Goal: Task Accomplishment & Management: Use online tool/utility

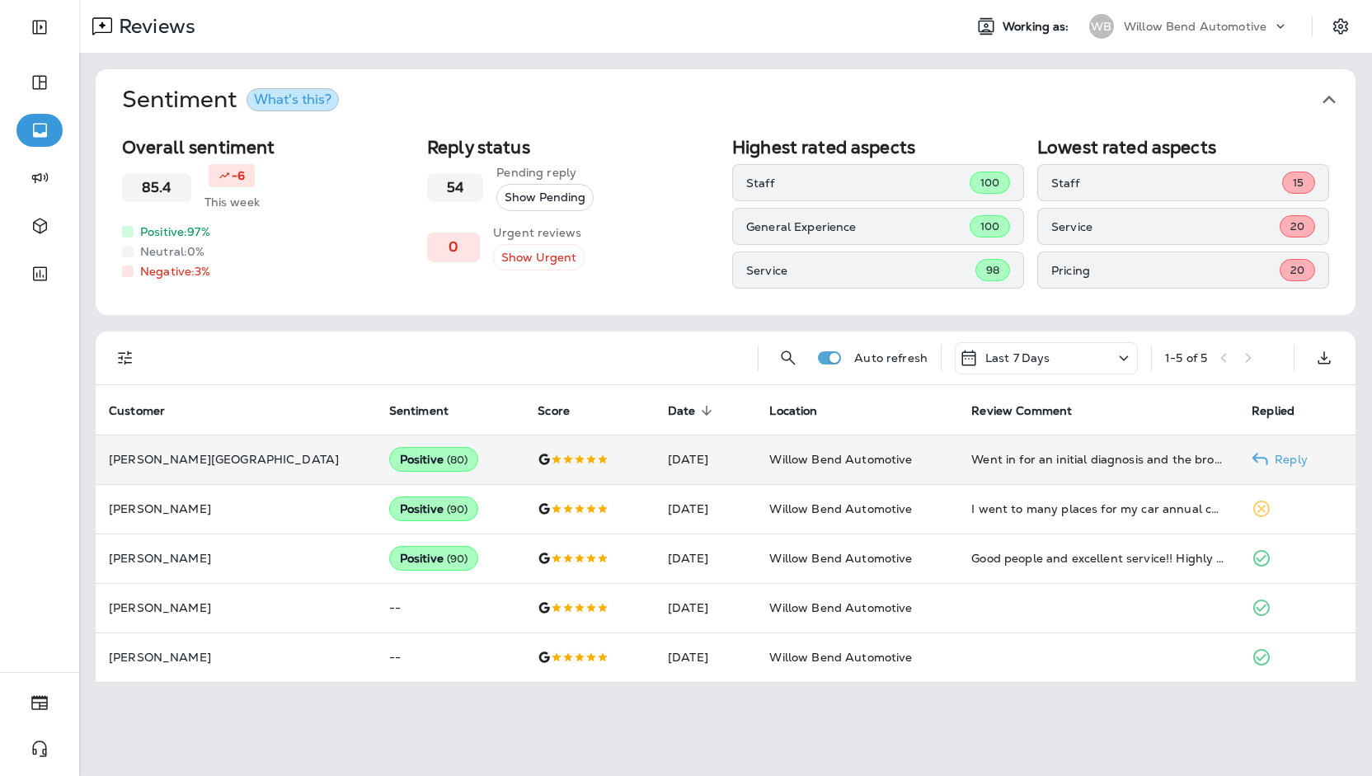
click at [420, 474] on td "Positive ( 80 )" at bounding box center [450, 458] width 148 height 49
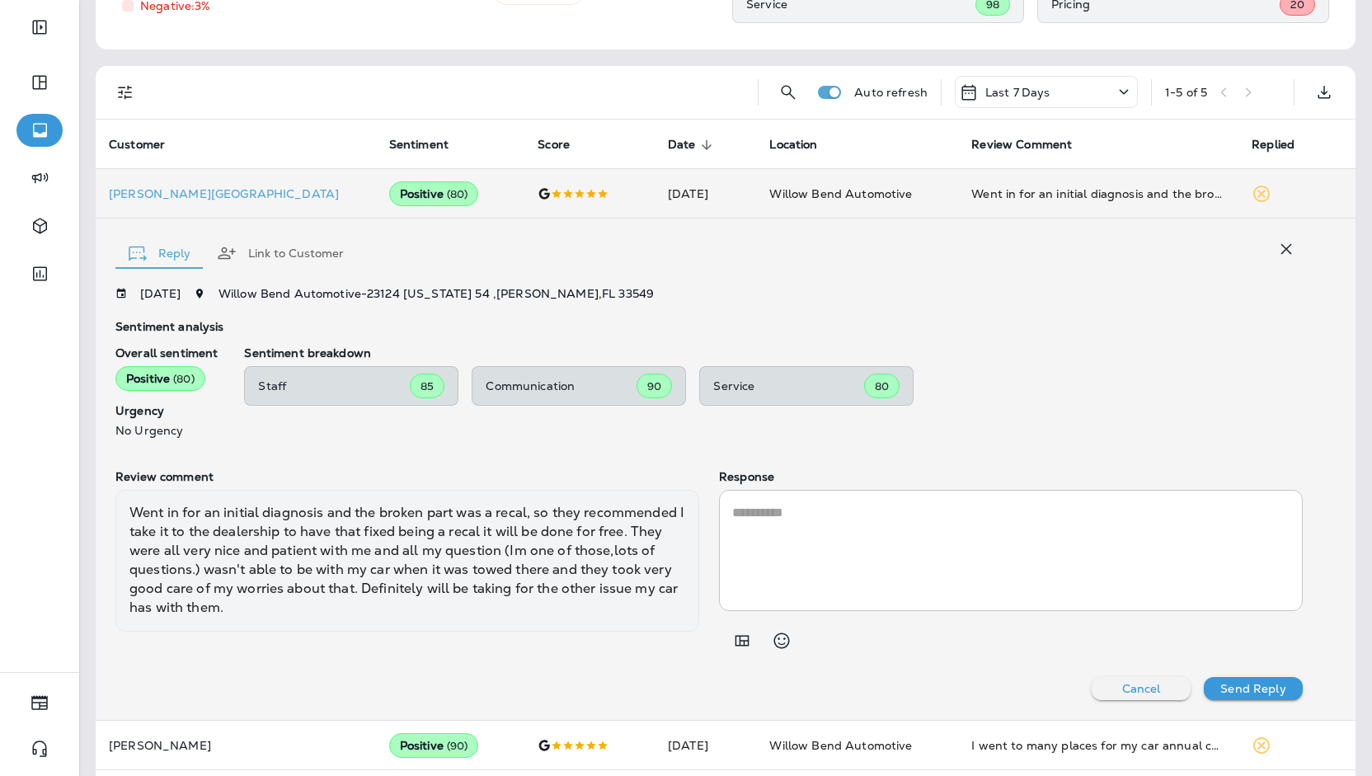
scroll to position [287, 0]
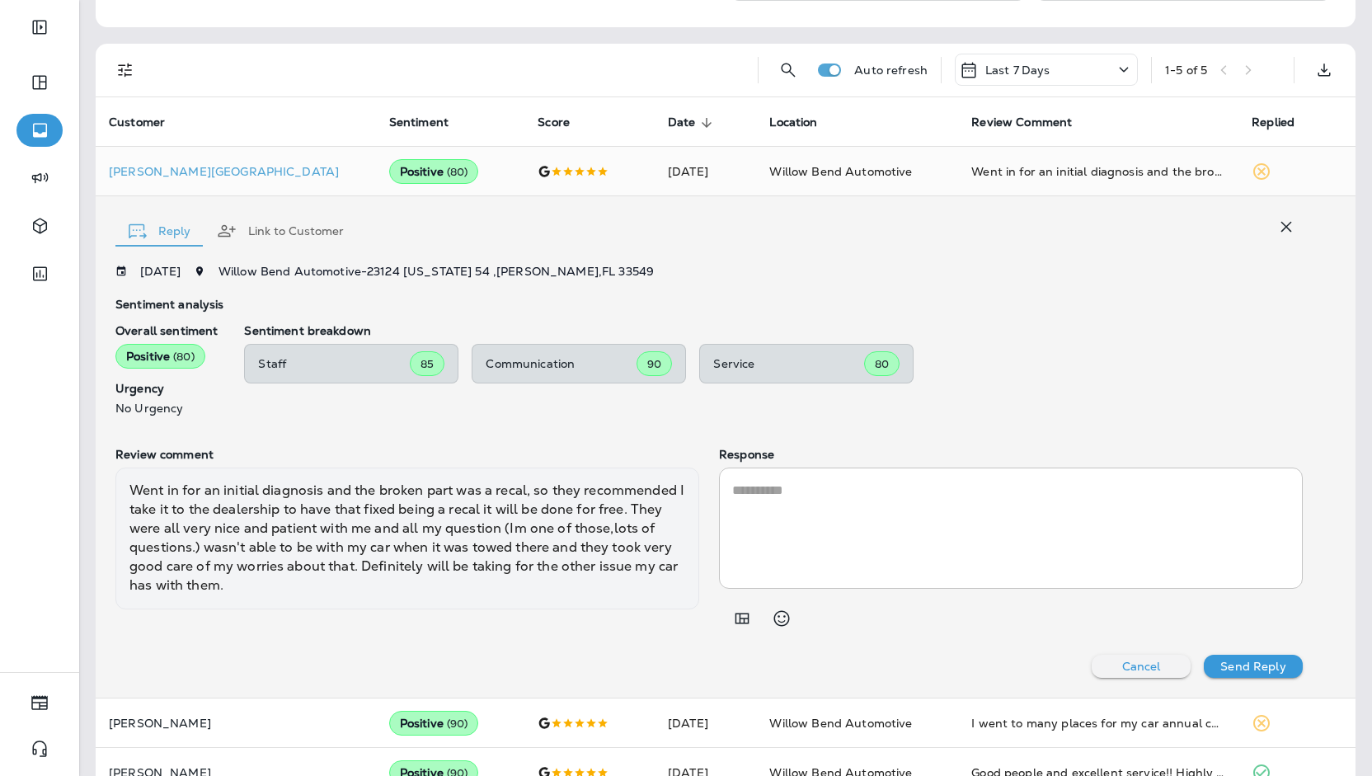
click at [1284, 215] on button "button" at bounding box center [1286, 226] width 33 height 33
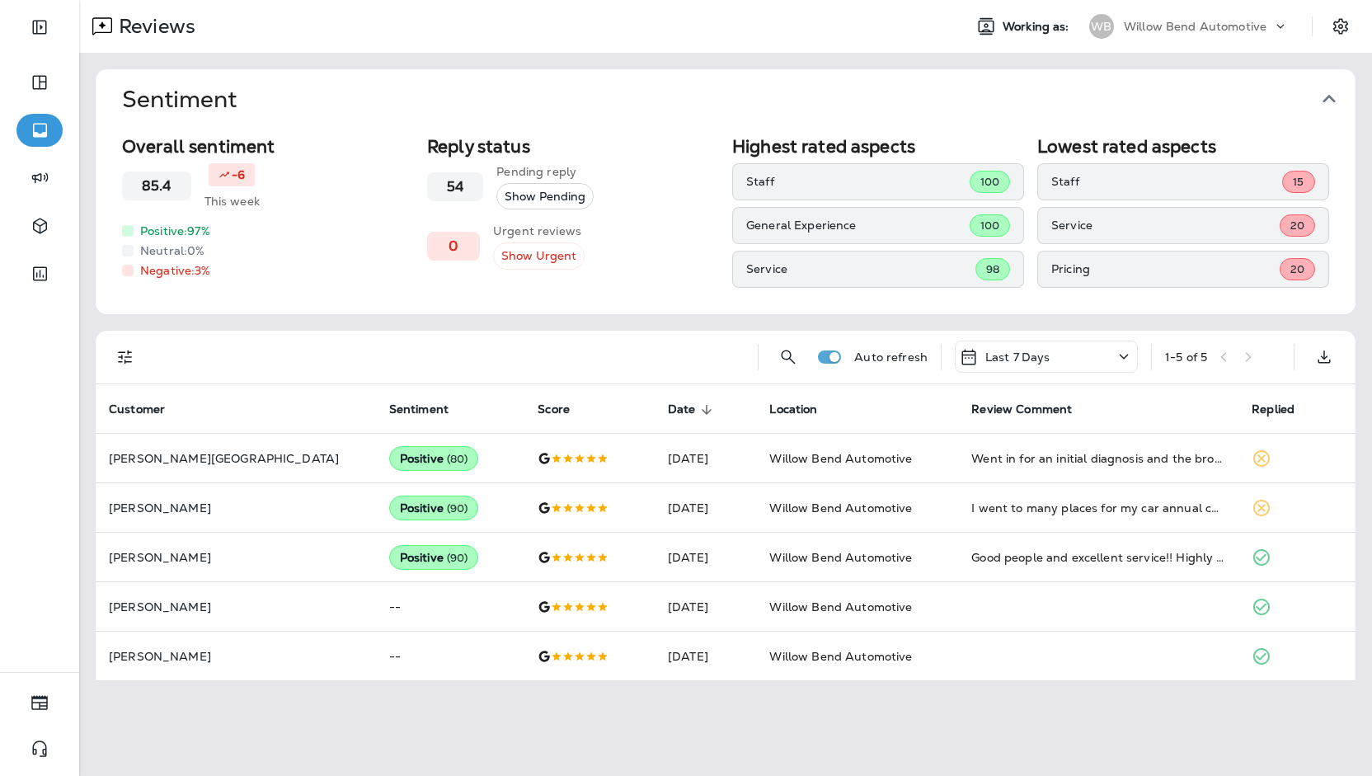
scroll to position [0, 0]
click at [308, 100] on div "What's this?" at bounding box center [292, 99] width 77 height 13
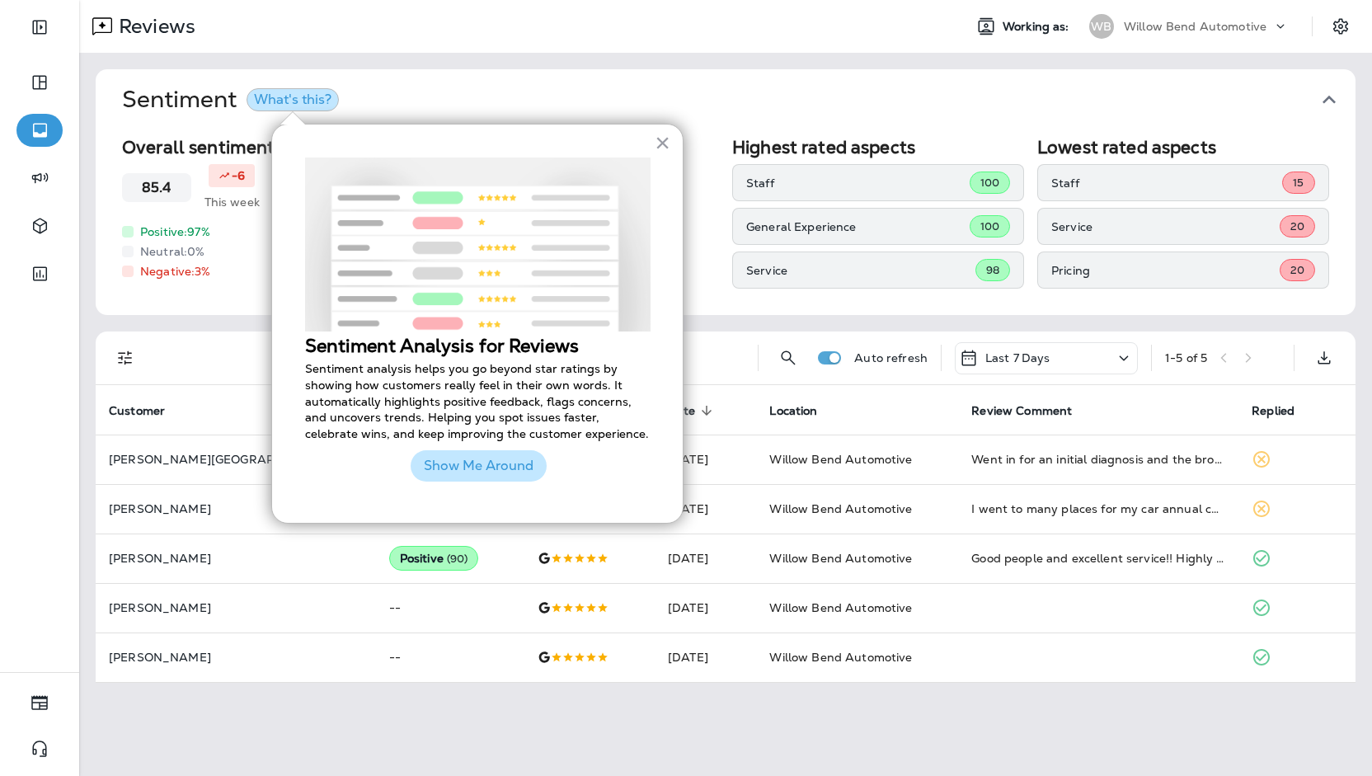
click at [463, 461] on button "Show Me Around" at bounding box center [479, 465] width 136 height 31
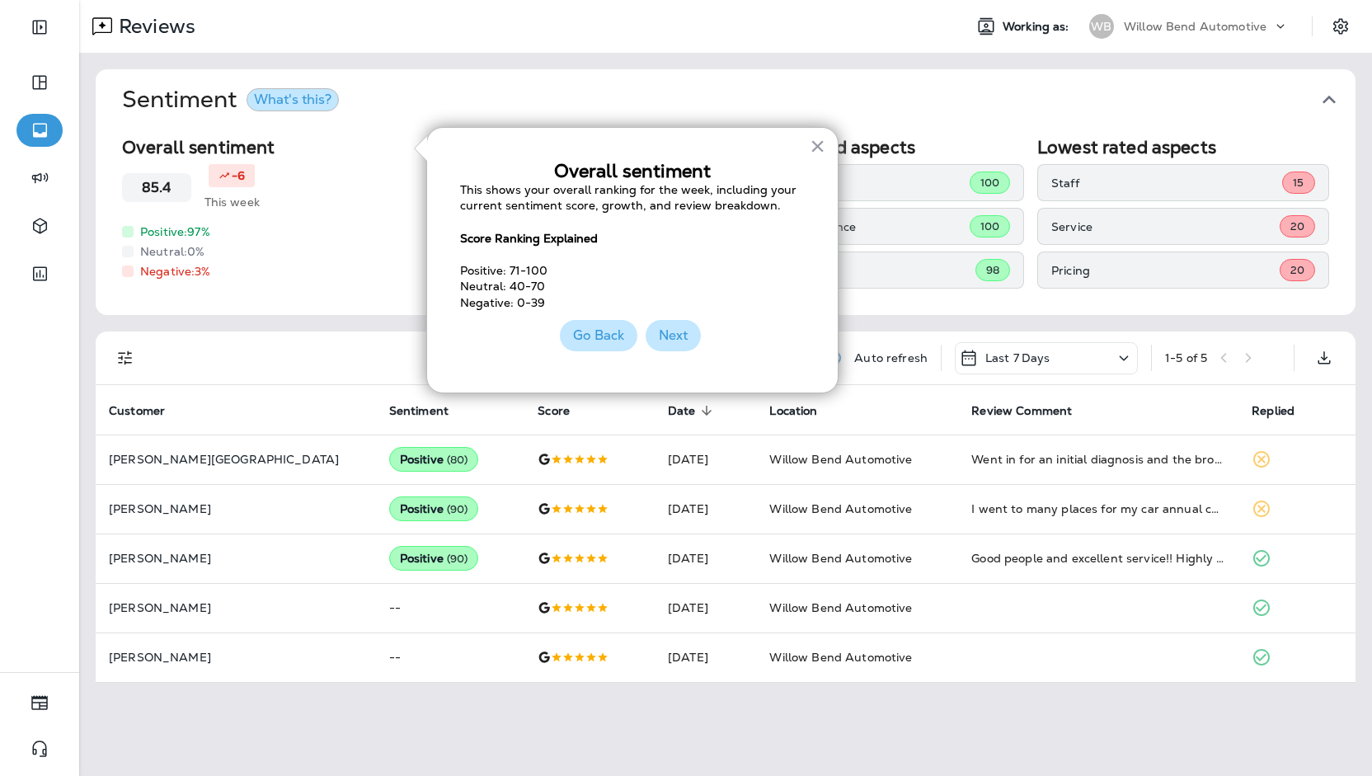
click at [669, 340] on button "Next" at bounding box center [673, 335] width 55 height 31
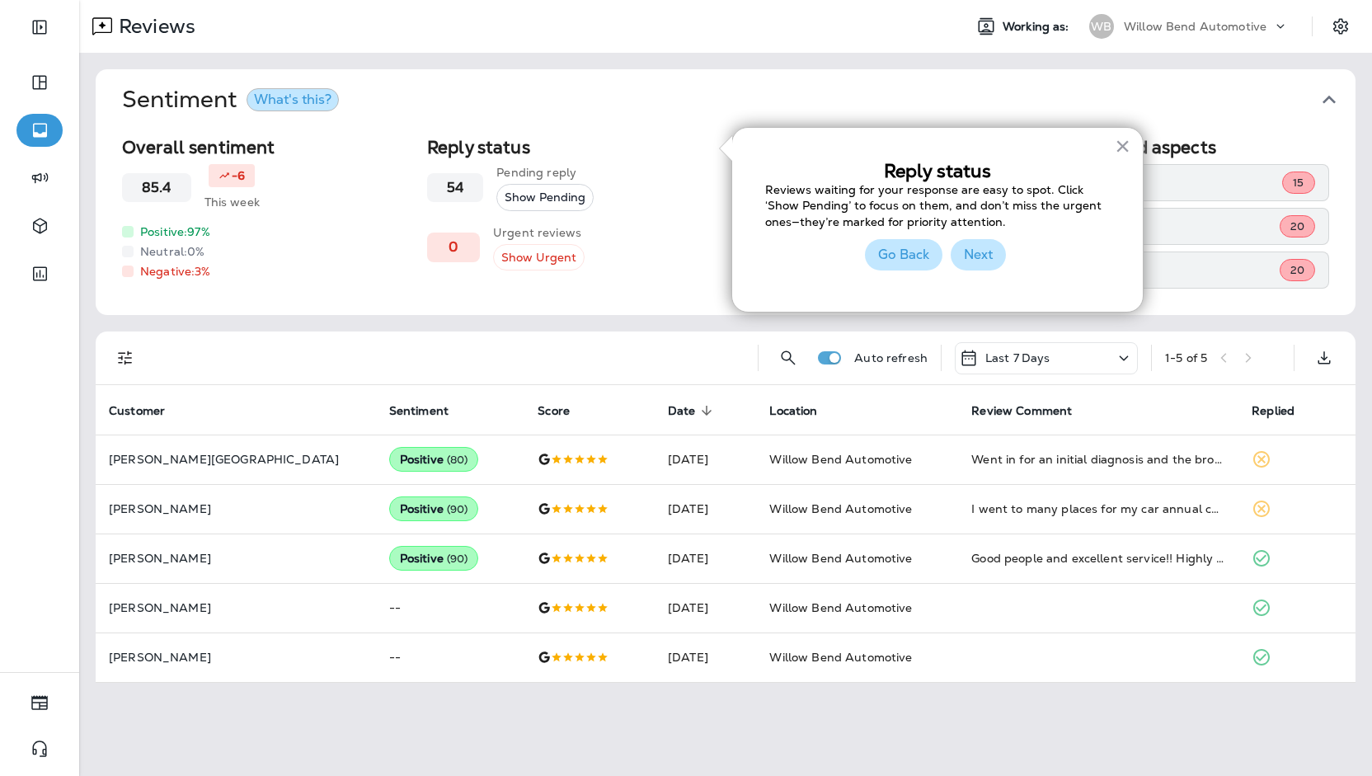
click at [963, 257] on button "Next" at bounding box center [978, 254] width 55 height 31
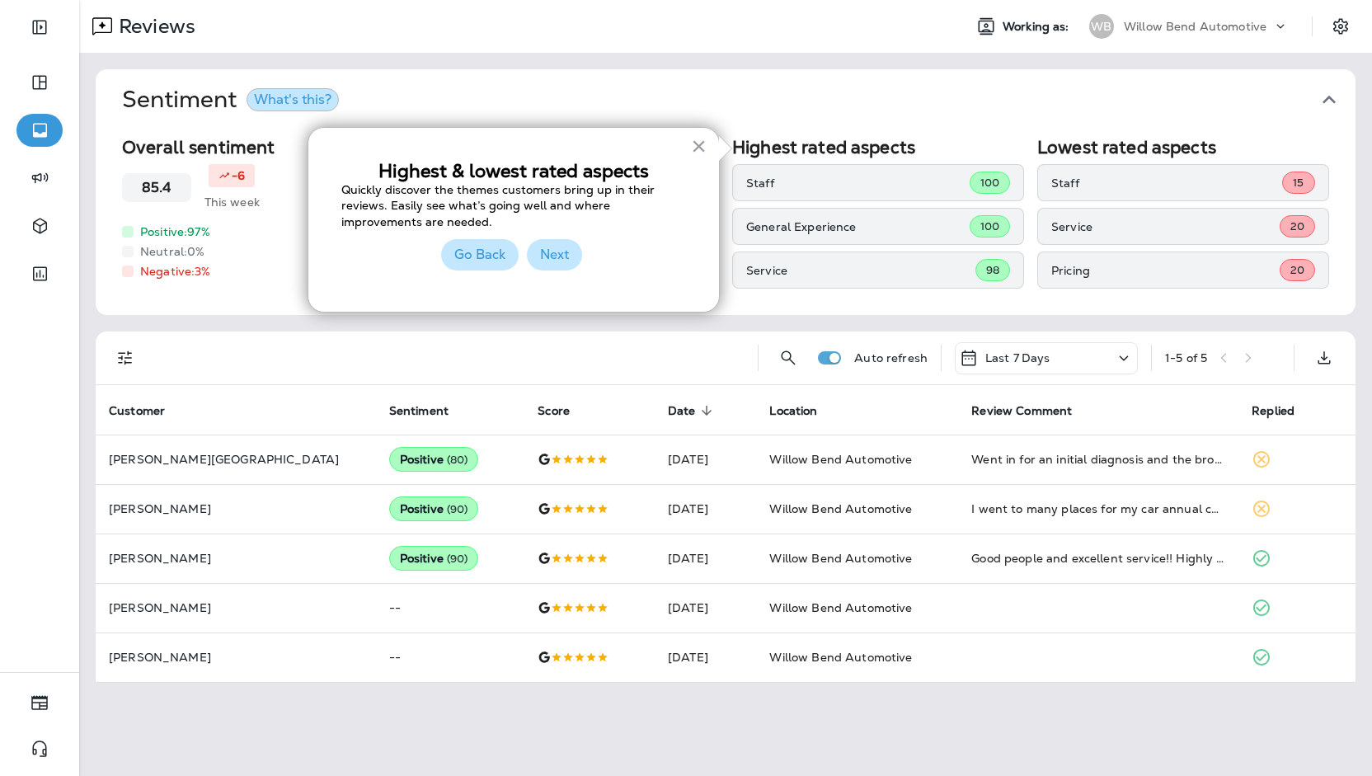
click at [566, 264] on button "Next" at bounding box center [554, 254] width 55 height 31
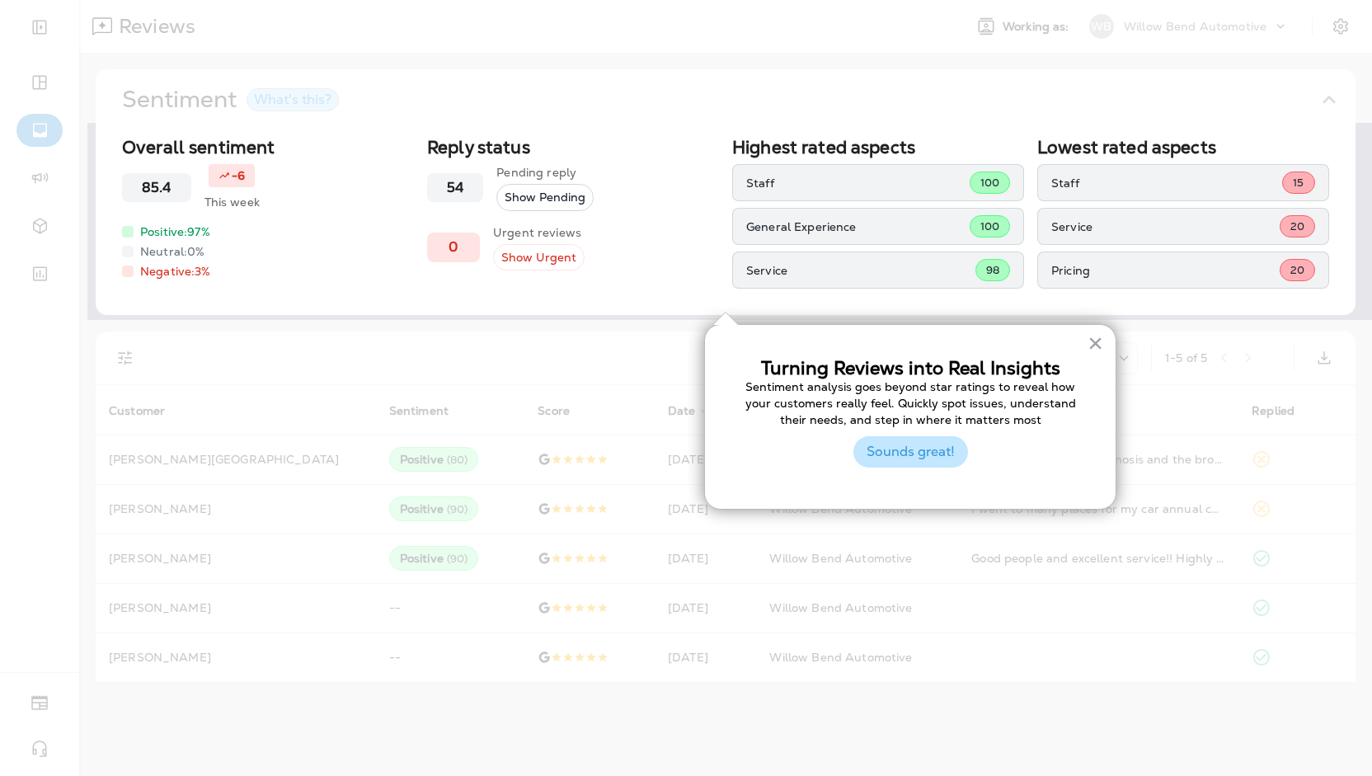
click at [921, 451] on button "Sounds great!" at bounding box center [910, 451] width 115 height 31
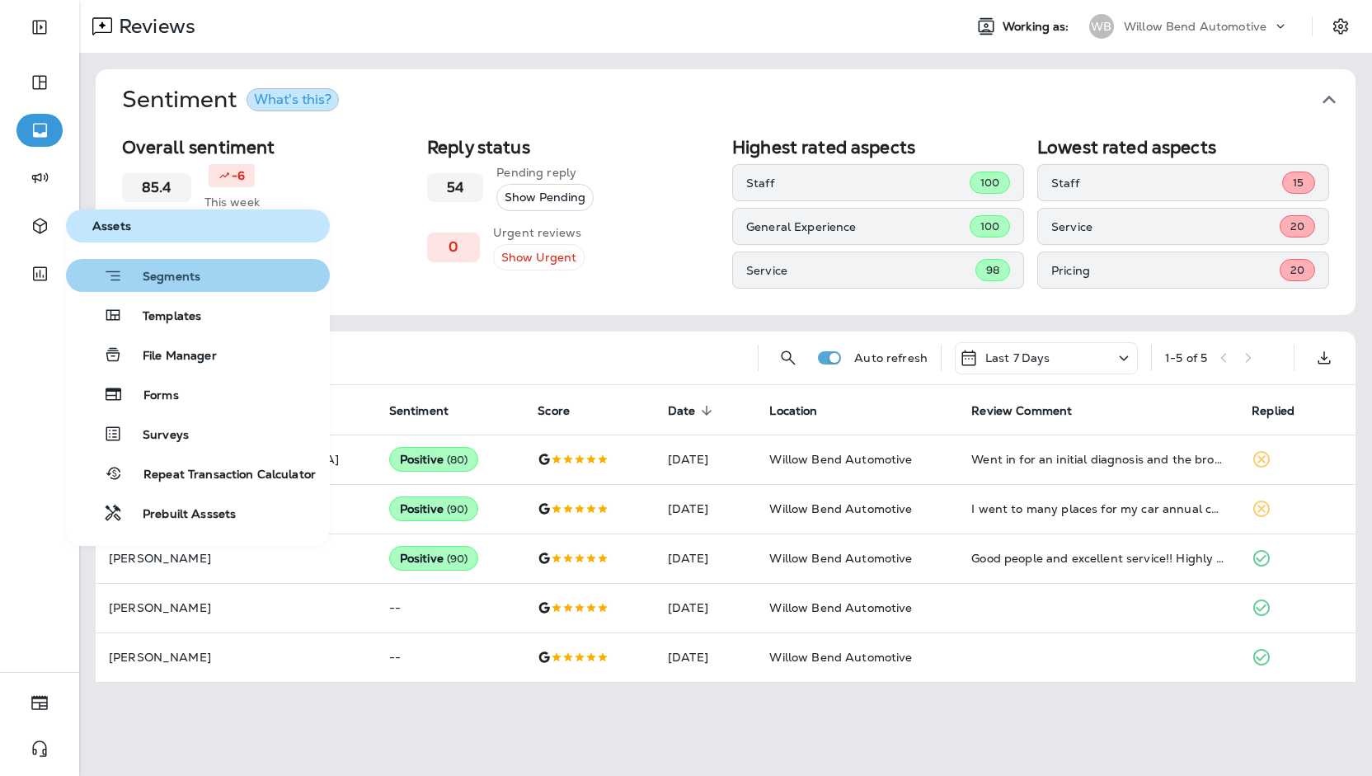
click at [181, 273] on span "Segments" at bounding box center [161, 278] width 77 height 16
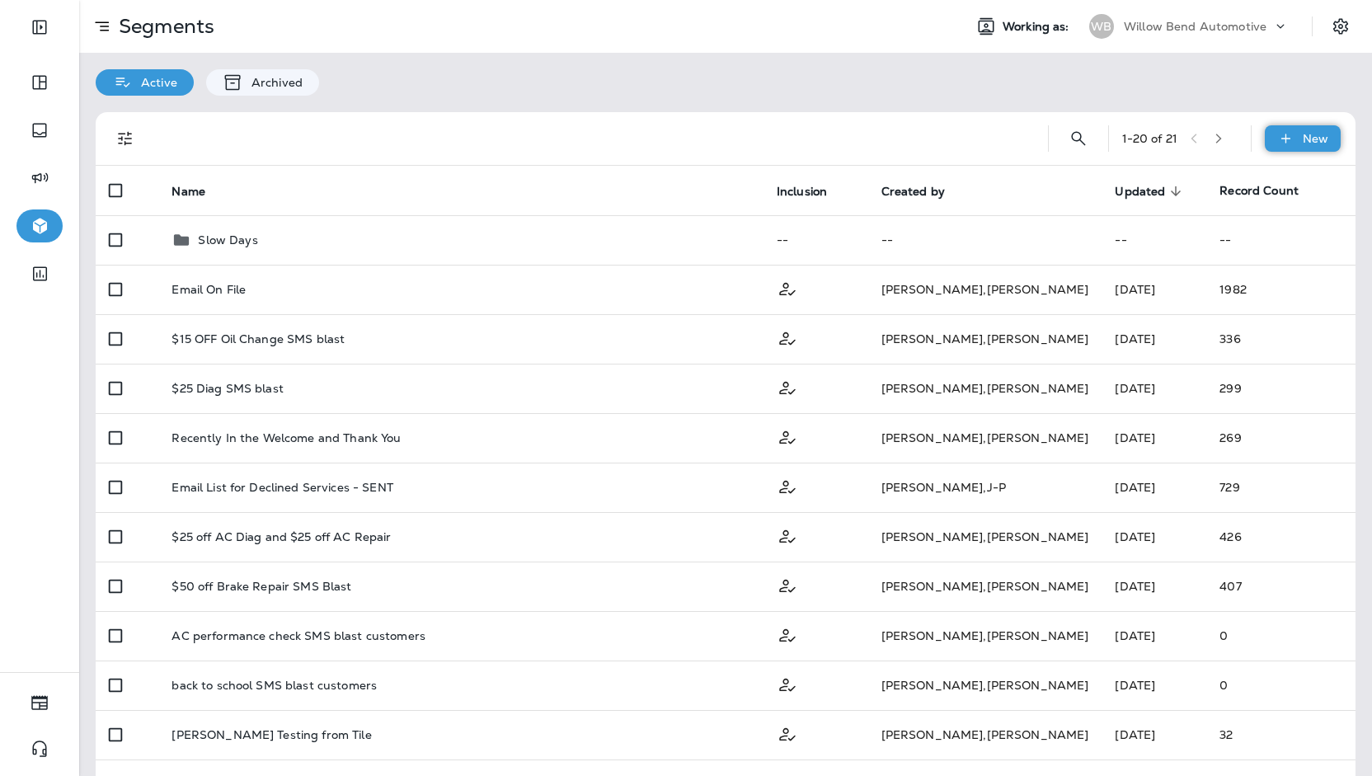
click at [1280, 144] on icon at bounding box center [1285, 138] width 17 height 16
click at [1233, 211] on p "Custom Segment" at bounding box center [1250, 217] width 106 height 13
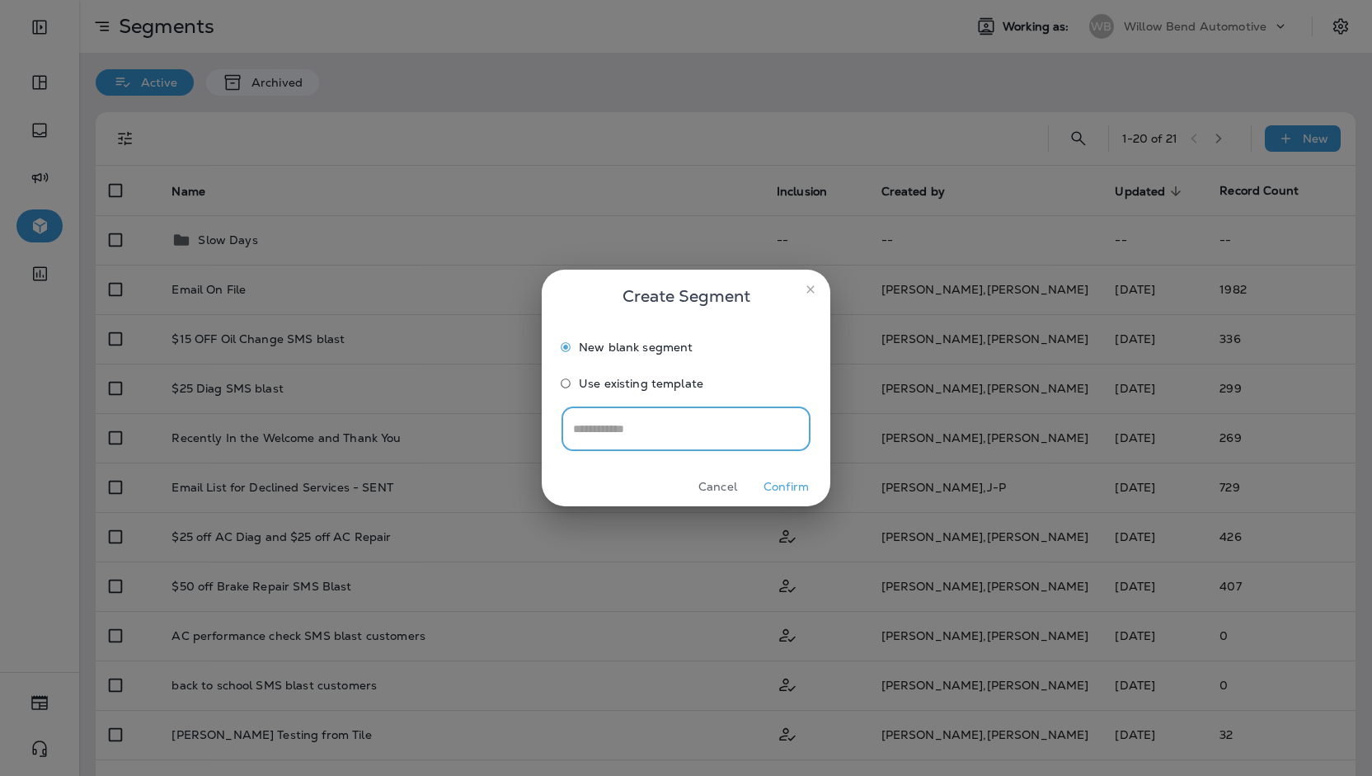
click at [777, 485] on button "Confirm" at bounding box center [786, 487] width 62 height 26
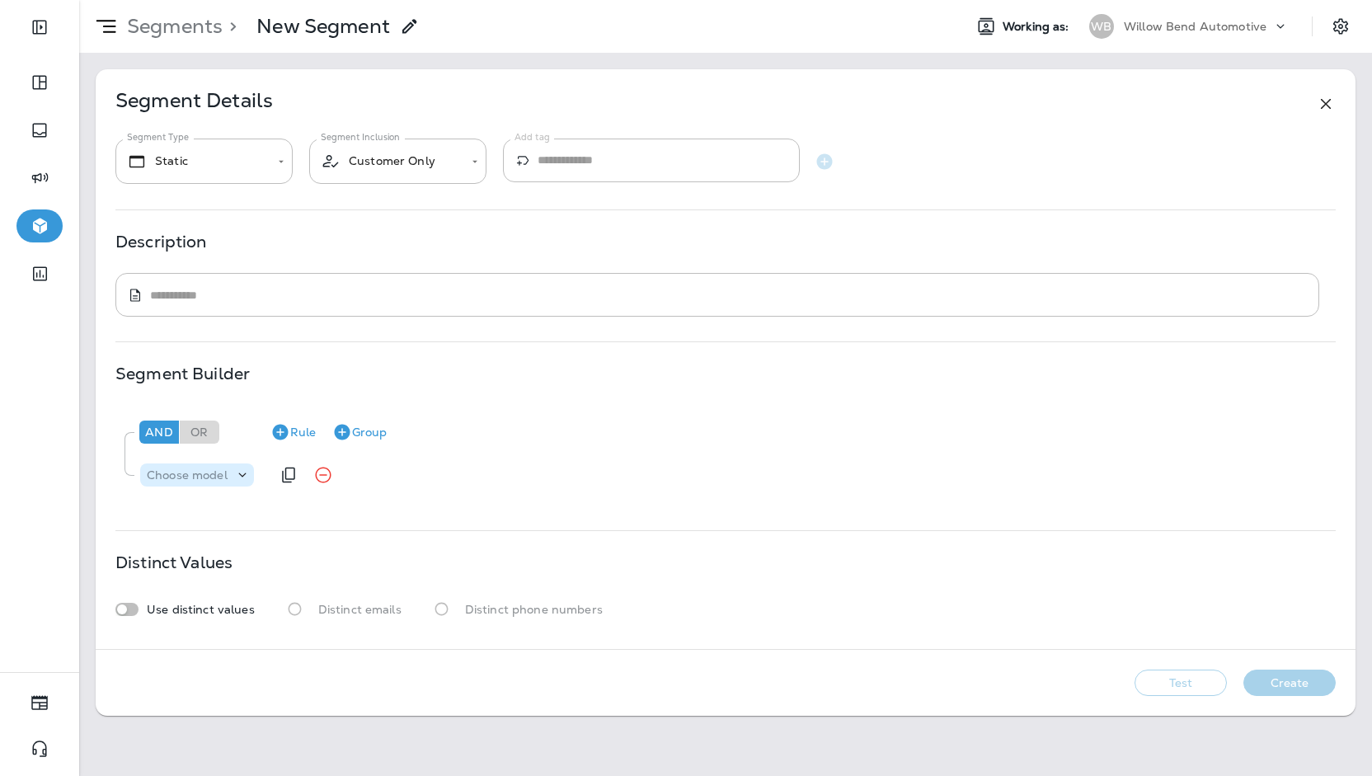
click at [201, 468] on p "Choose model" at bounding box center [187, 474] width 81 height 13
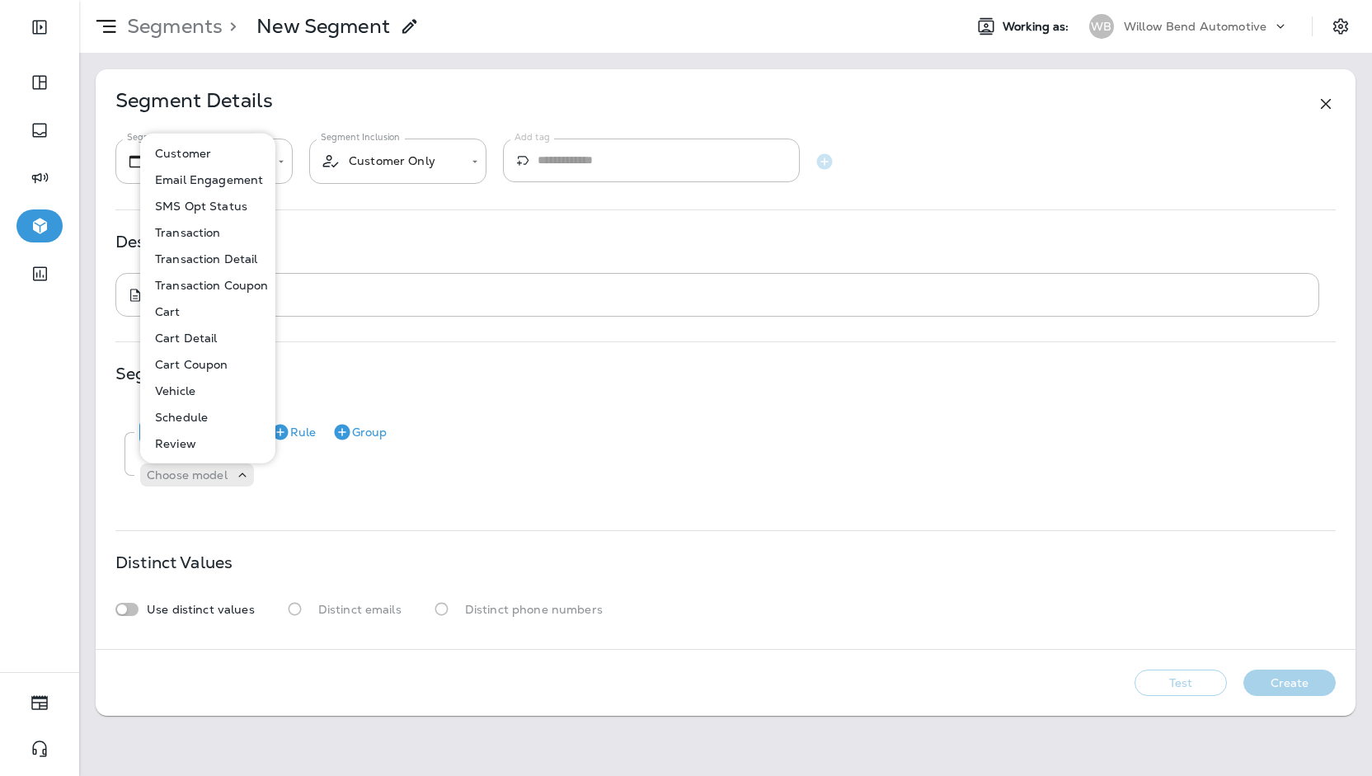
click at [223, 431] on button "Review" at bounding box center [209, 443] width 134 height 26
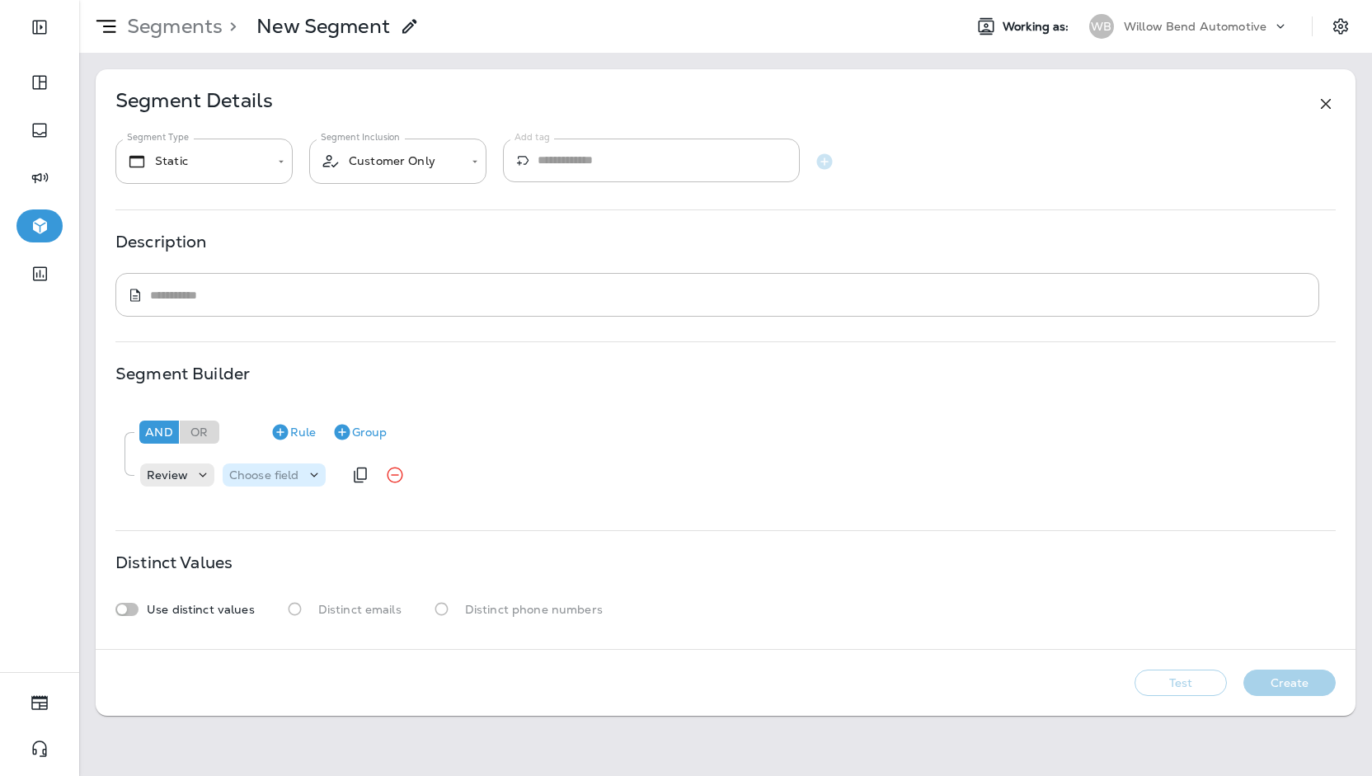
click at [287, 481] on div "Choose field" at bounding box center [274, 475] width 103 height 16
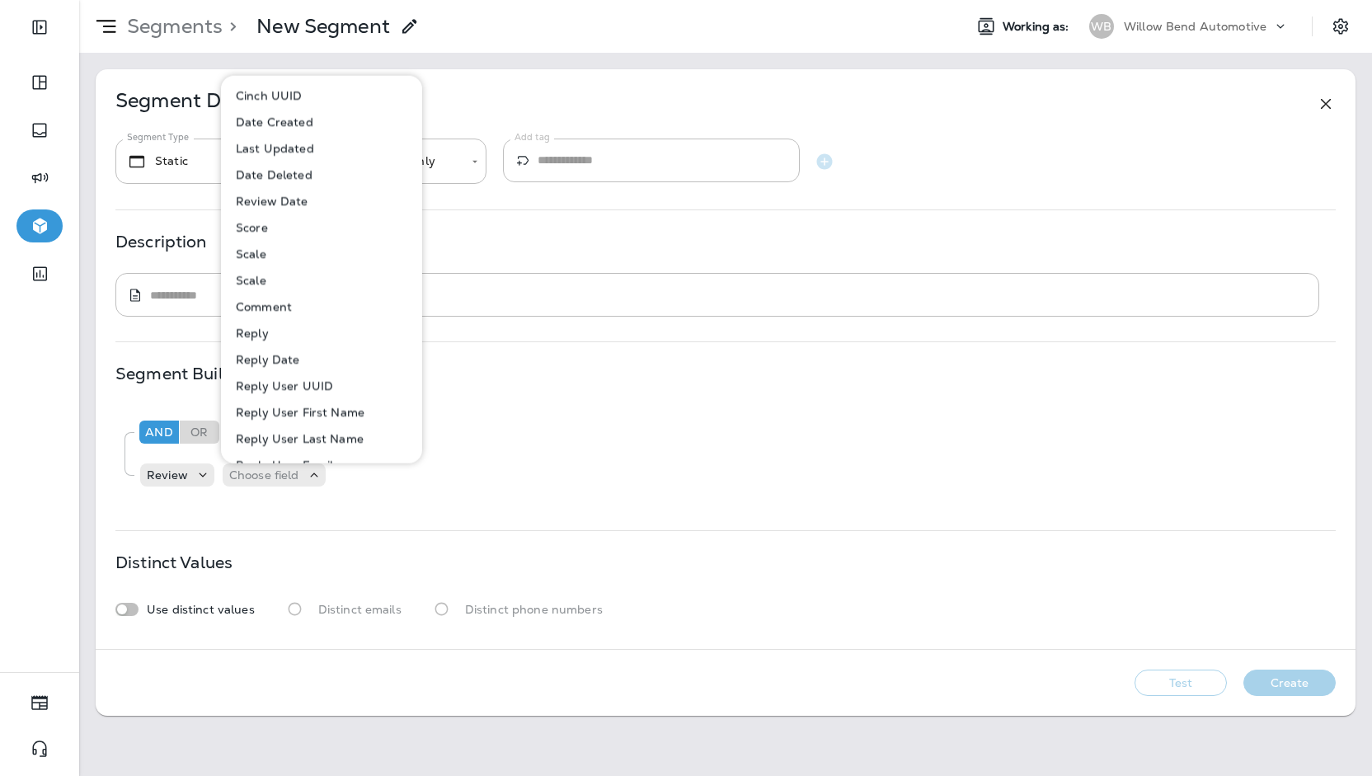
click at [1329, 100] on use at bounding box center [1326, 104] width 10 height 10
